Goal: Task Accomplishment & Management: Manage account settings

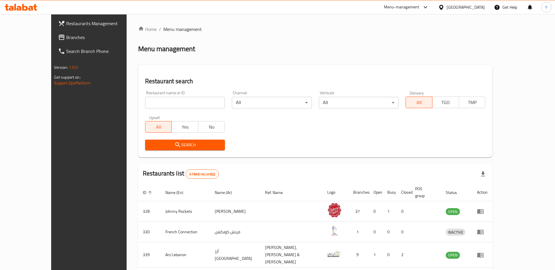
click at [66, 40] on span "Branches" at bounding box center [102, 37] width 73 height 7
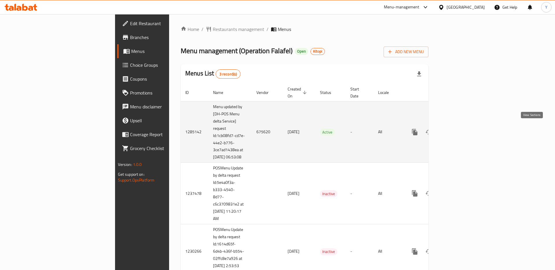
click at [460, 129] on icon "enhanced table" at bounding box center [456, 132] width 7 height 7
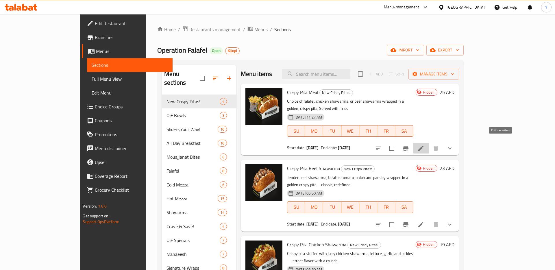
click at [424, 145] on icon at bounding box center [420, 148] width 7 height 7
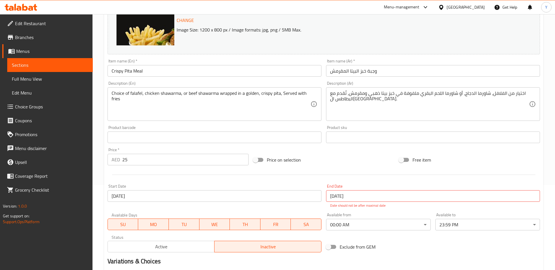
scroll to position [72, 0]
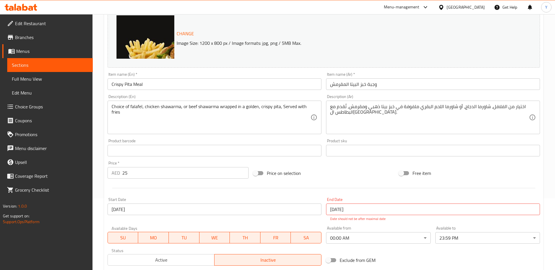
click at [30, 94] on span "Edit Menu" at bounding box center [50, 92] width 76 height 7
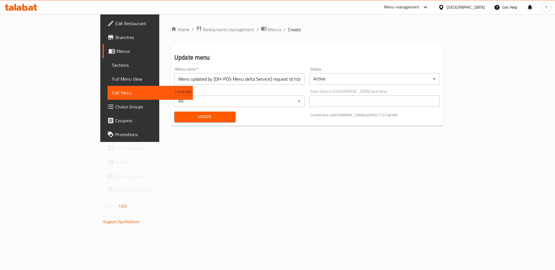
click at [318, 102] on body "​ Menu-management [GEOGRAPHIC_DATA] Get Help Y Edit Restaurant Branches Menus S…" at bounding box center [277, 142] width 555 height 256
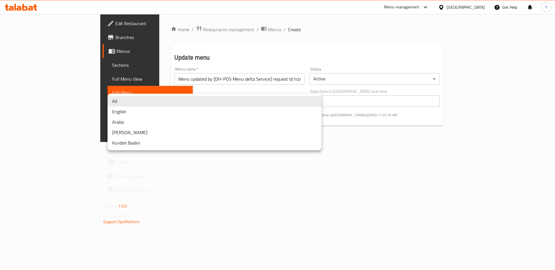
click at [179, 183] on div at bounding box center [277, 135] width 555 height 270
click at [179, 183] on div "All English Arabic Kurdish Sorani Kurdish Badini" at bounding box center [277, 135] width 555 height 270
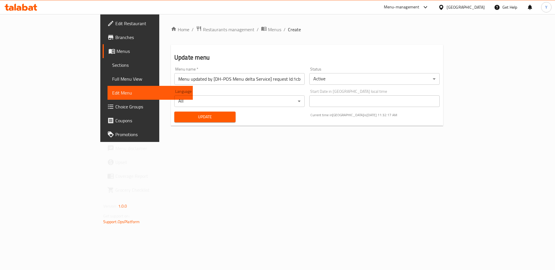
click at [112, 78] on span "Full Menu View" at bounding box center [150, 78] width 76 height 7
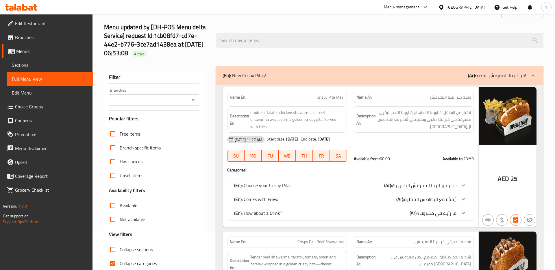
scroll to position [38, 0]
click at [465, 4] on div "[GEOGRAPHIC_DATA]" at bounding box center [466, 7] width 38 height 6
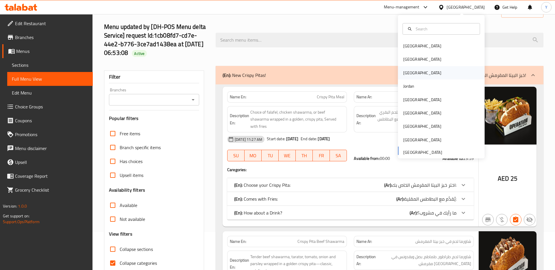
click at [413, 73] on div "[GEOGRAPHIC_DATA]" at bounding box center [422, 72] width 47 height 13
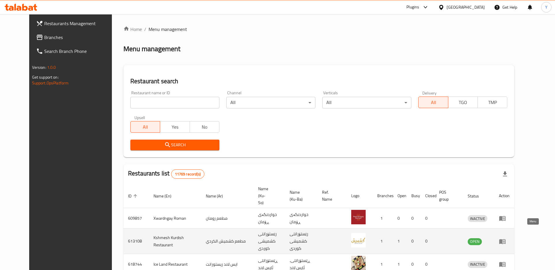
click at [505, 239] on icon "enhanced table" at bounding box center [502, 241] width 6 height 5
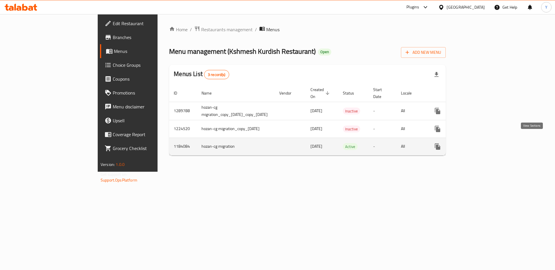
click at [482, 144] on icon "enhanced table" at bounding box center [479, 146] width 5 height 5
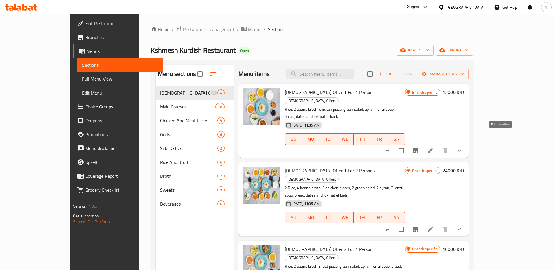
click at [434, 147] on icon at bounding box center [430, 150] width 7 height 7
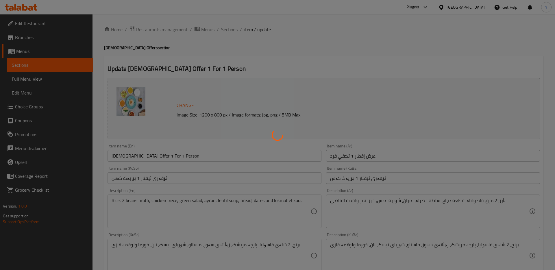
type input "إختيارك من:"
type input "هەڵبژاردنت لە:"
type input "1"
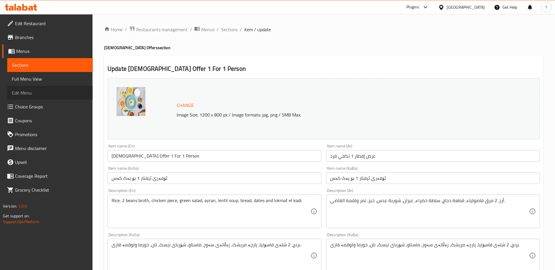
click at [28, 96] on span "Edit Menu" at bounding box center [50, 92] width 76 height 7
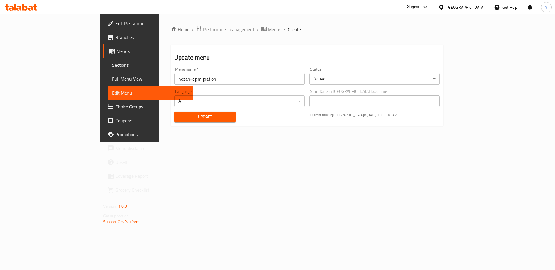
click at [315, 103] on body "​ Plugins [GEOGRAPHIC_DATA] Get Help Y Edit Restaurant Branches Menus Sections …" at bounding box center [277, 142] width 555 height 256
